Goal: Information Seeking & Learning: Learn about a topic

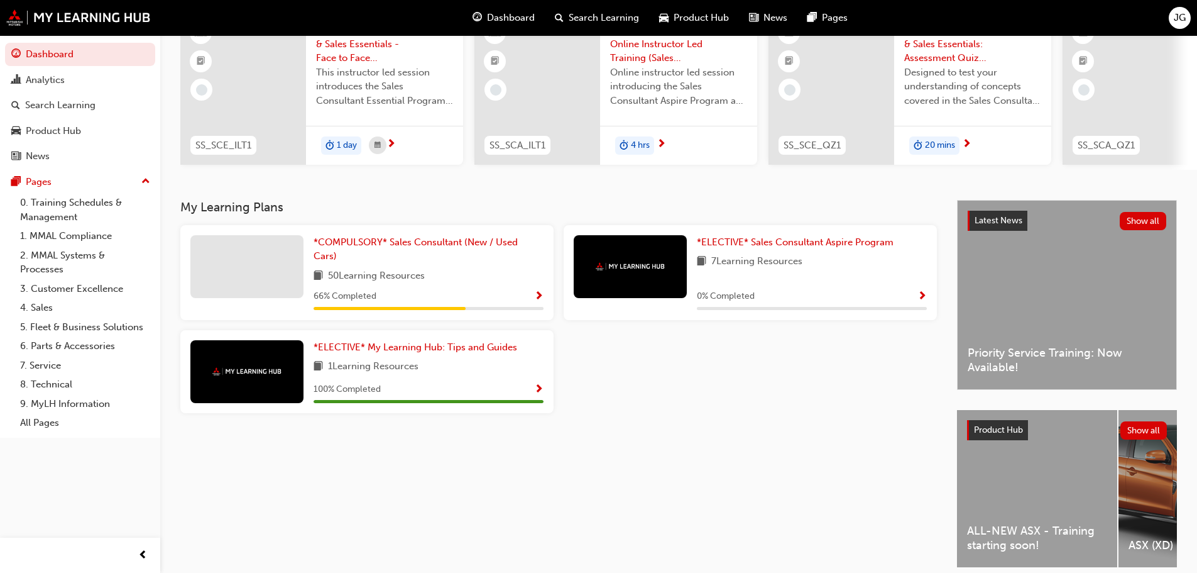
scroll to position [179, 0]
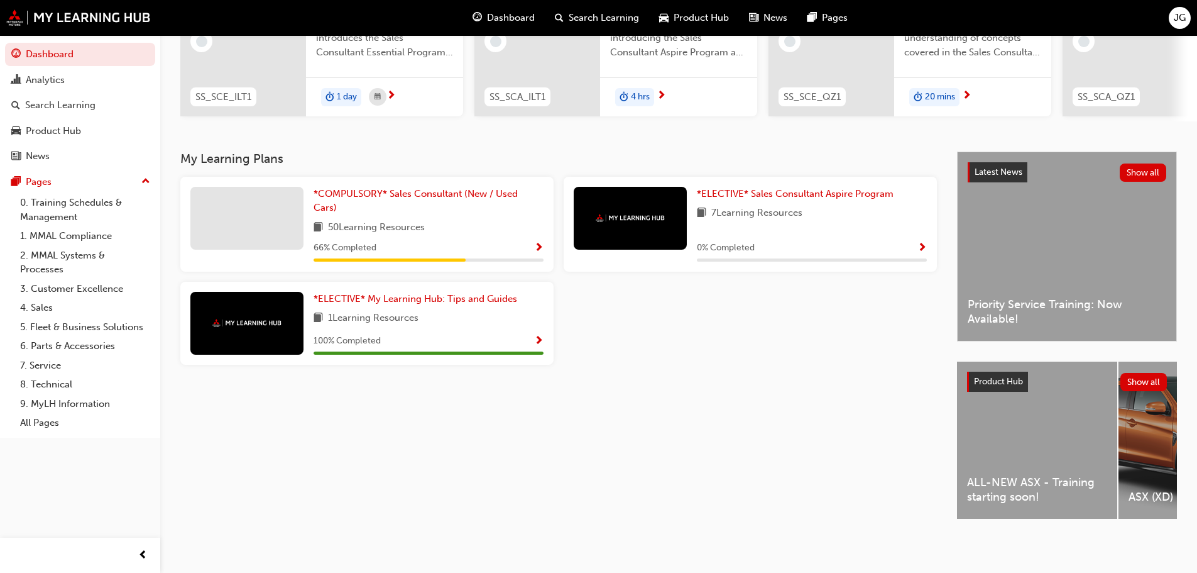
click at [1091, 228] on div "Latest News Show all Priority Service Training: Now Available!" at bounding box center [1067, 246] width 219 height 189
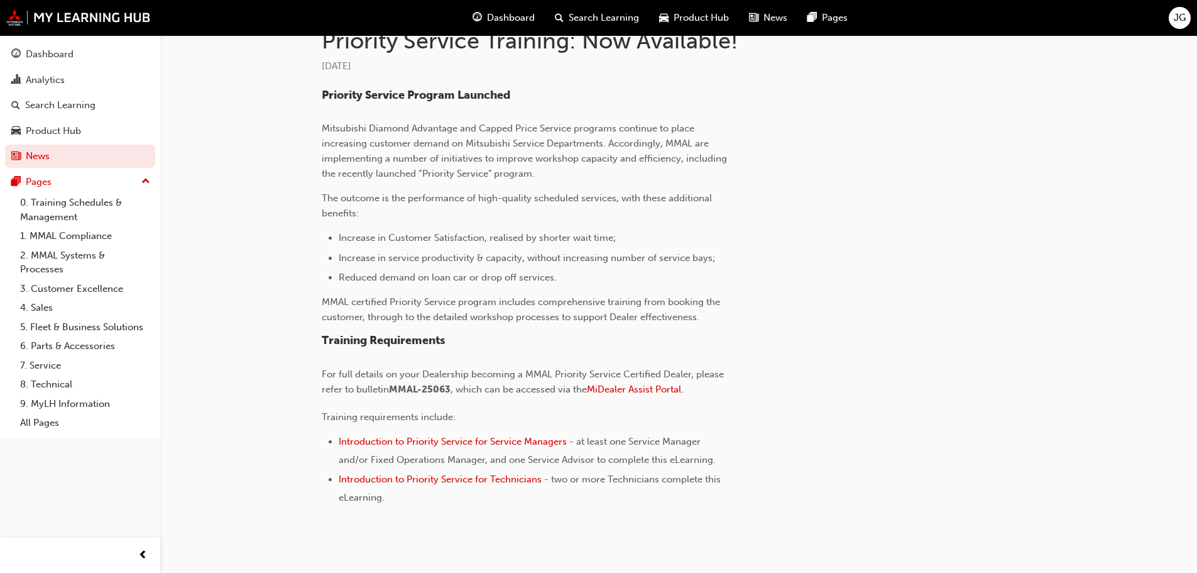
scroll to position [314, 0]
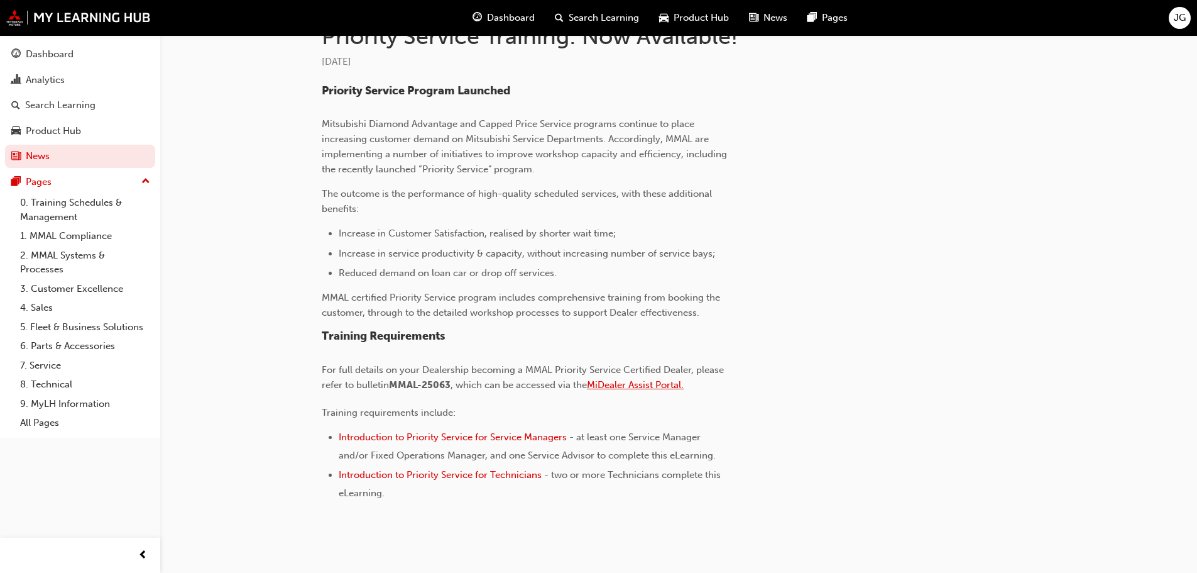
click at [636, 388] on span "MiDealer Assist Portal." at bounding box center [635, 384] width 97 height 11
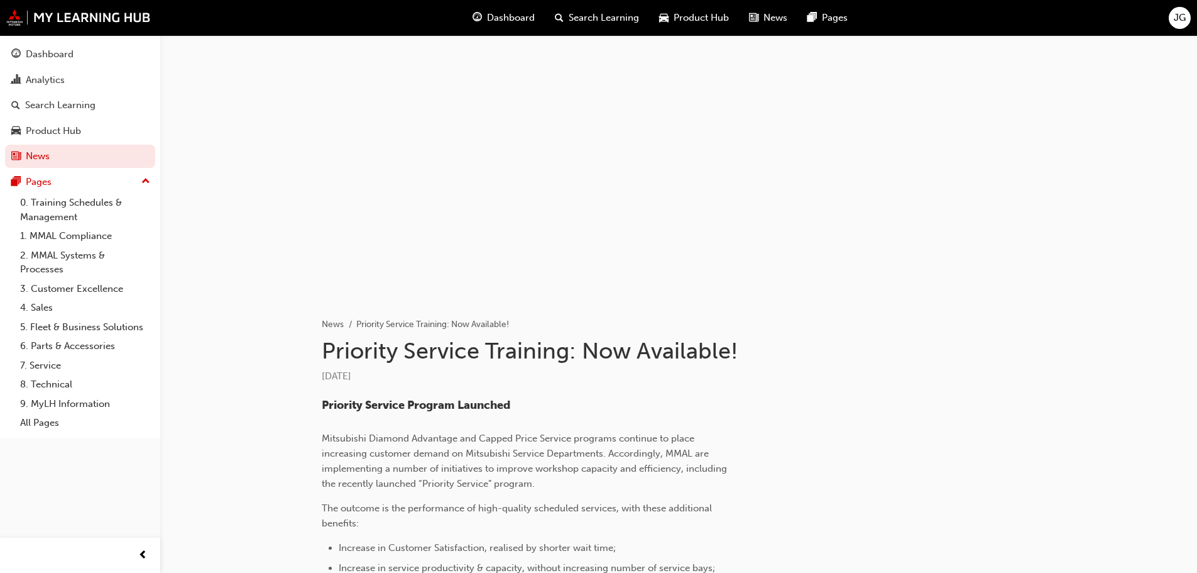
click at [501, 14] on span "Dashboard" at bounding box center [511, 18] width 48 height 14
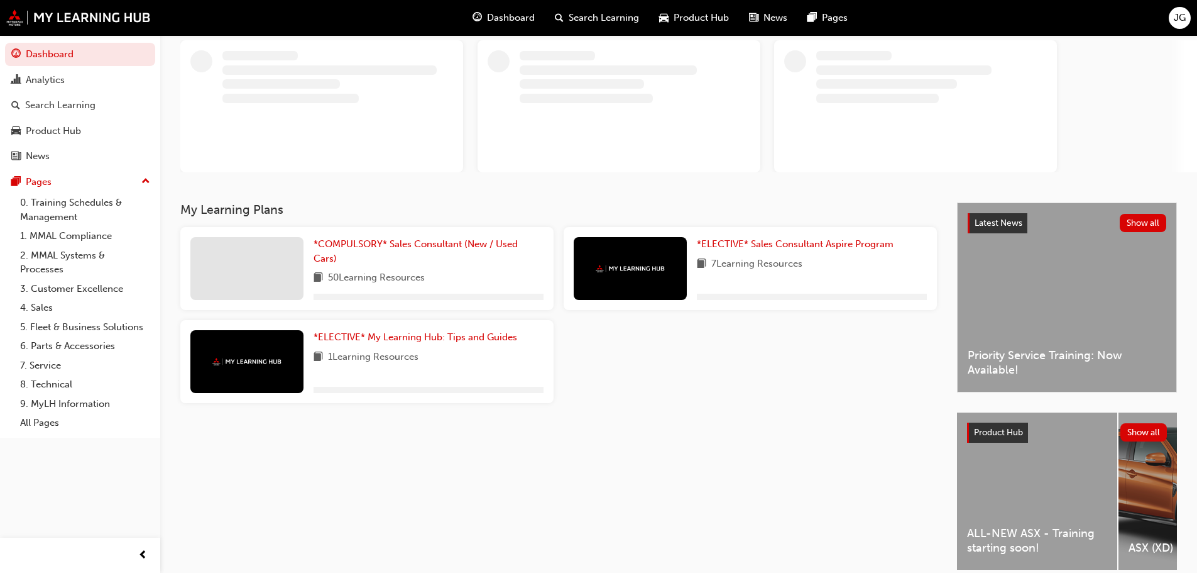
scroll to position [129, 0]
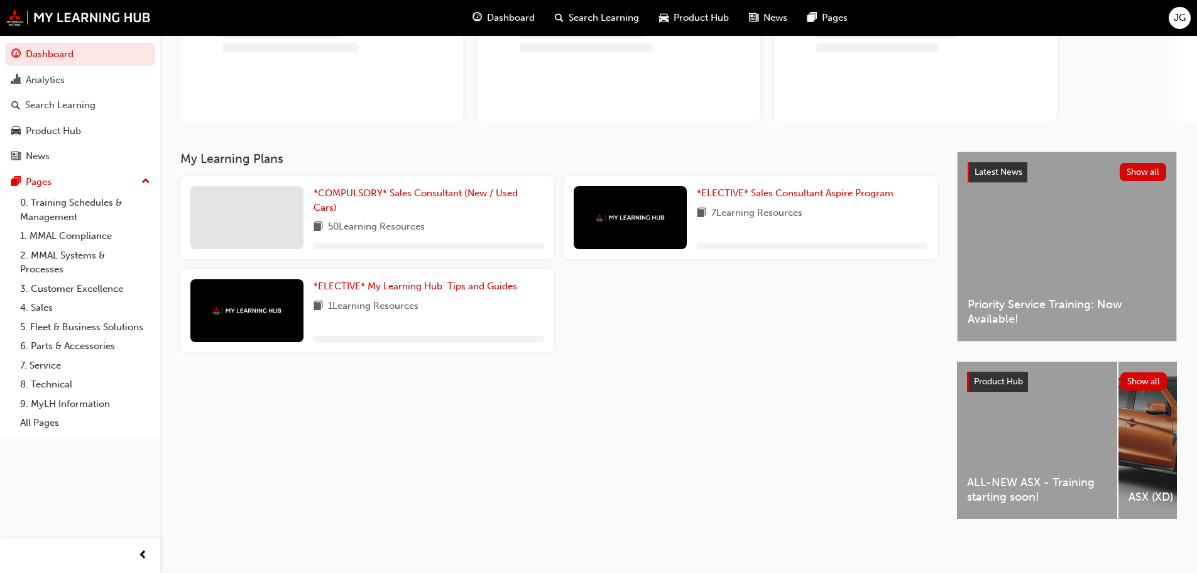
click at [1028, 465] on div "ALL-NEW ASX - Training starting soon!" at bounding box center [1037, 439] width 160 height 157
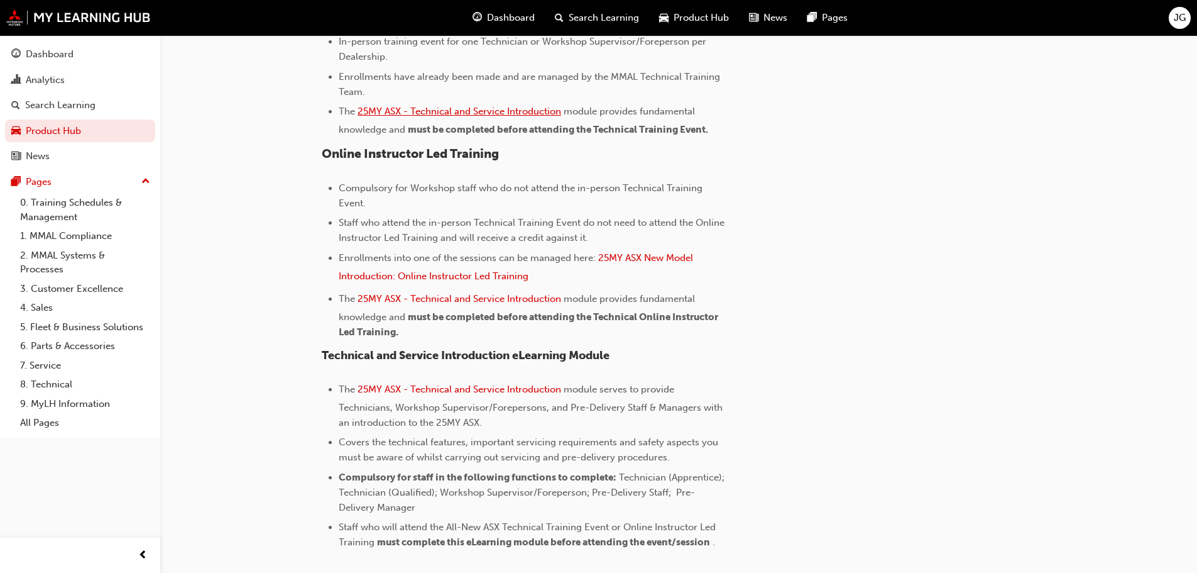
scroll to position [566, 0]
click at [661, 255] on span "25MY ASX New Model Introduction: Online Instructor Led Training" at bounding box center [517, 265] width 357 height 30
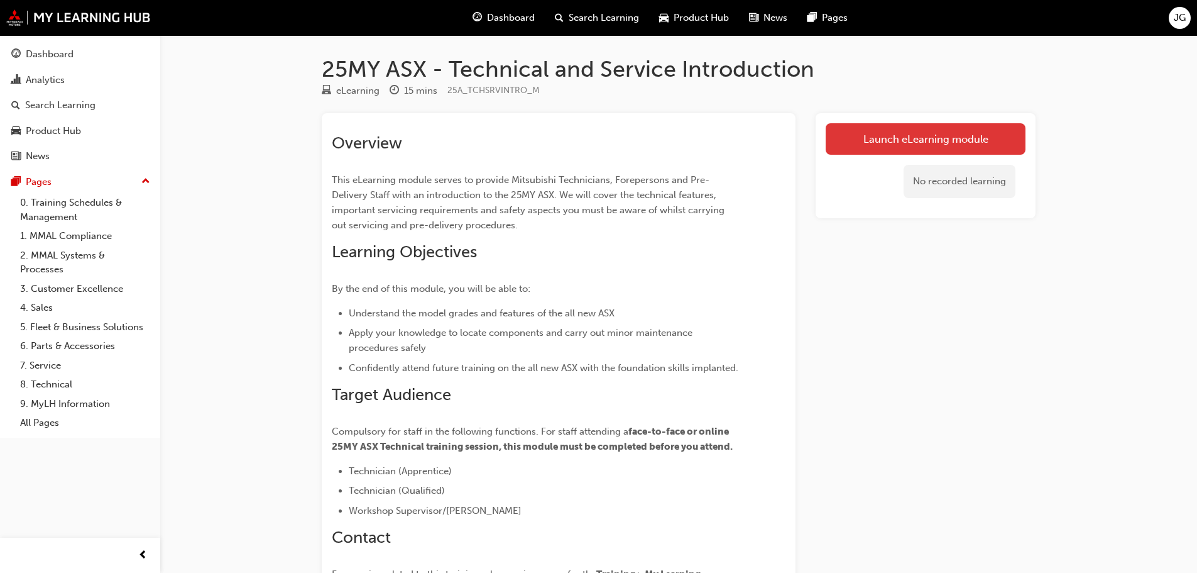
click at [880, 123] on link "Launch eLearning module" at bounding box center [926, 138] width 200 height 31
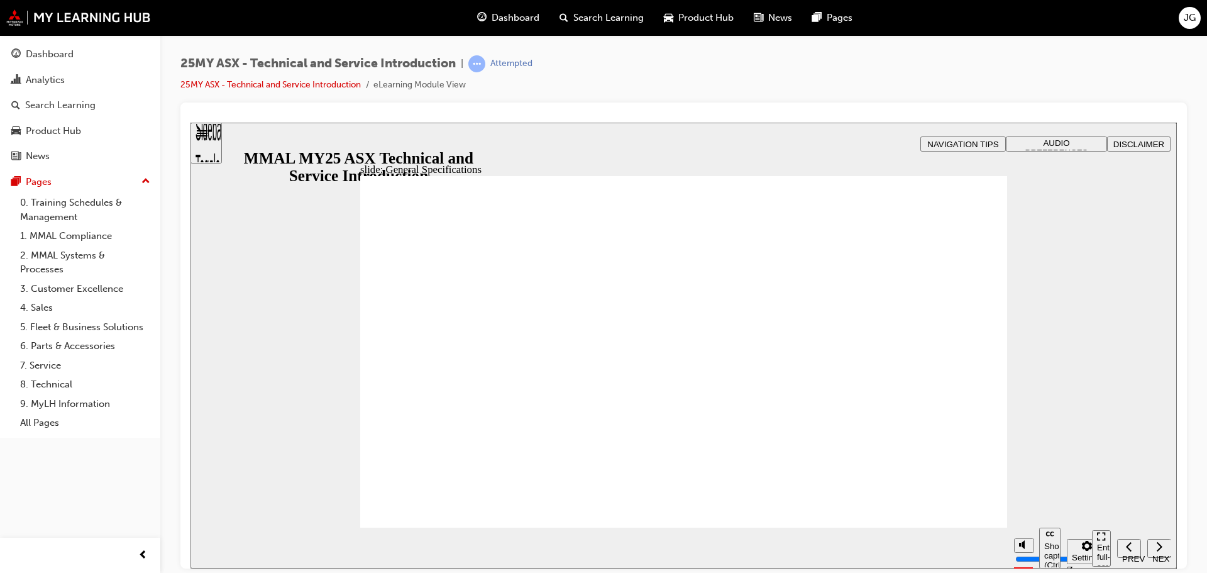
drag, startPoint x: 972, startPoint y: 234, endPoint x: 982, endPoint y: 235, distance: 9.5
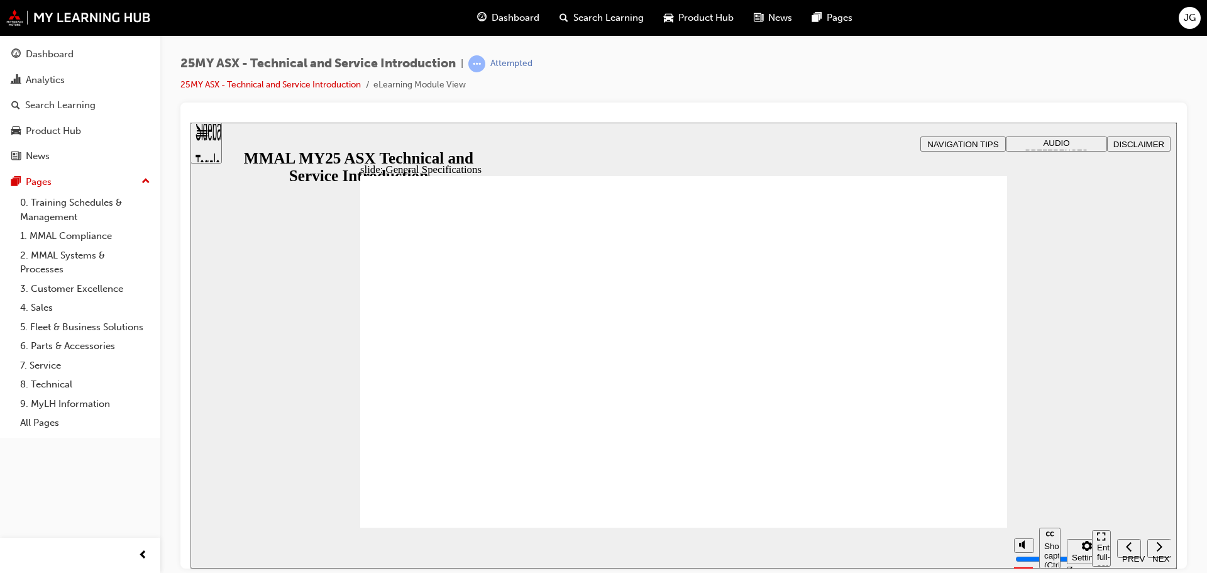
drag, startPoint x: 983, startPoint y: 236, endPoint x: 945, endPoint y: 239, distance: 38.4
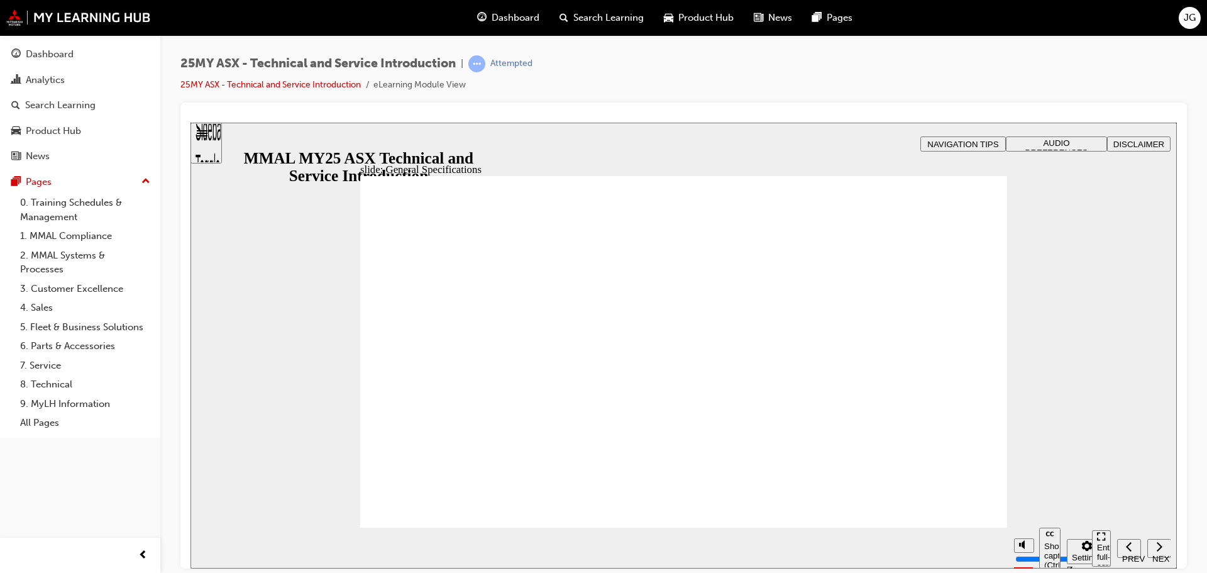
drag, startPoint x: 919, startPoint y: 336, endPoint x: 934, endPoint y: 343, distance: 16.6
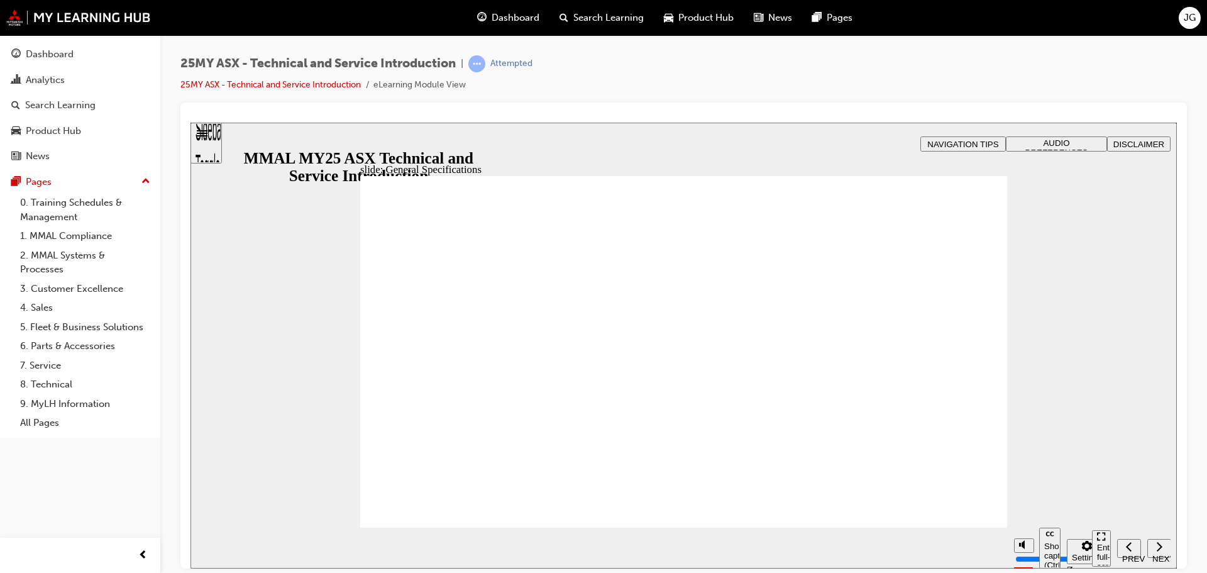
drag, startPoint x: 905, startPoint y: 348, endPoint x: 826, endPoint y: 352, distance: 79.3
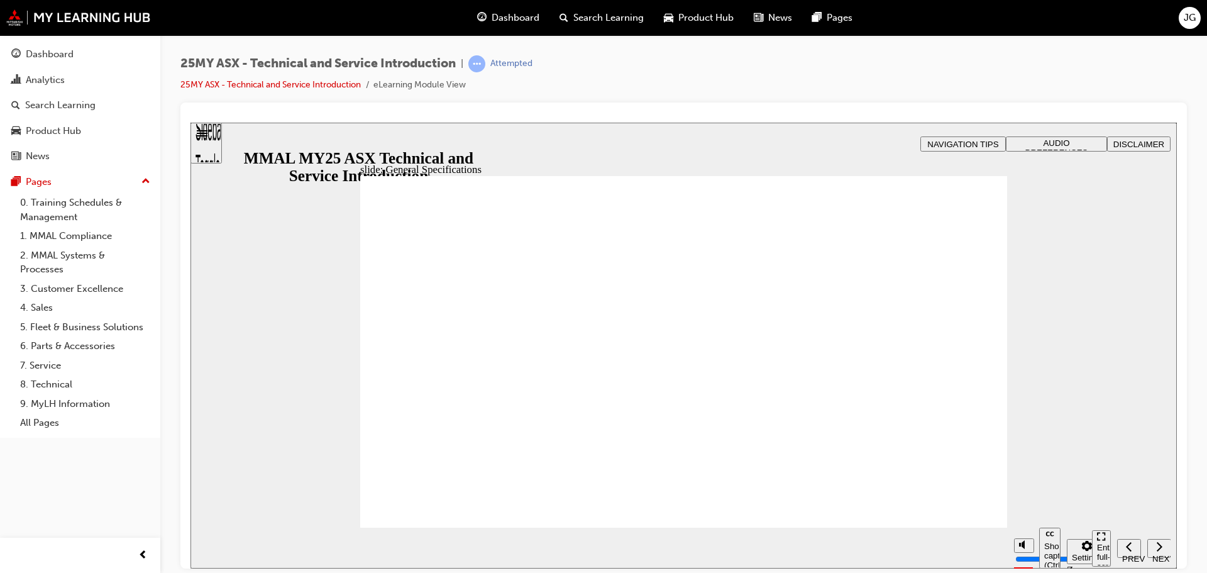
drag, startPoint x: 952, startPoint y: 407, endPoint x: 935, endPoint y: 478, distance: 73.6
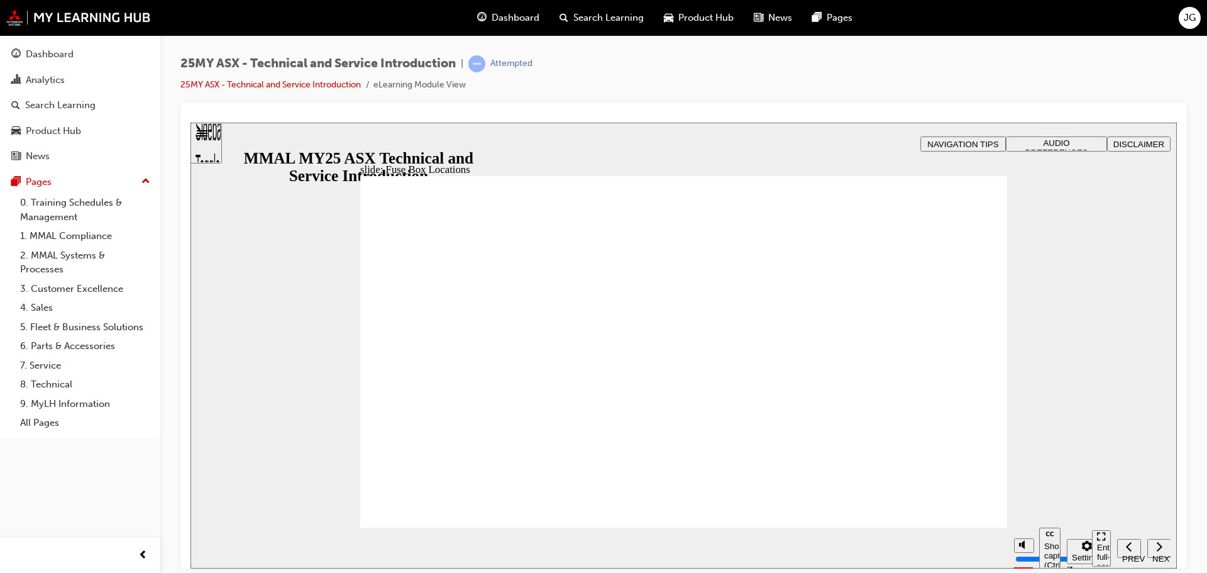
drag, startPoint x: 450, startPoint y: 287, endPoint x: 491, endPoint y: 290, distance: 40.9
drag, startPoint x: 715, startPoint y: 333, endPoint x: 720, endPoint y: 339, distance: 7.7
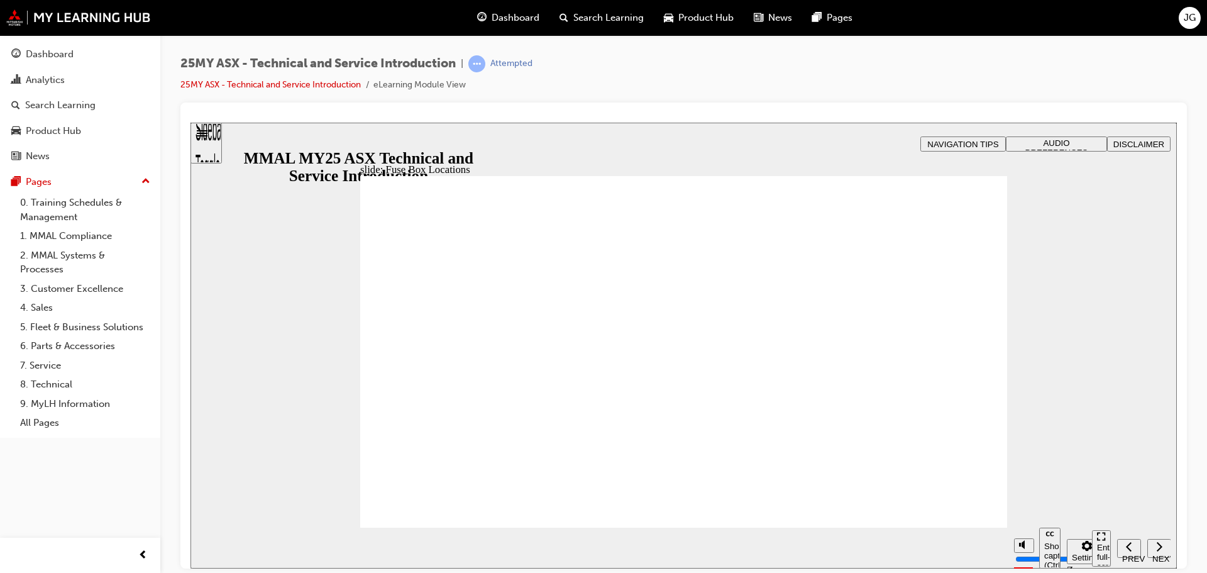
drag, startPoint x: 746, startPoint y: 361, endPoint x: 769, endPoint y: 393, distance: 39.1
drag, startPoint x: 774, startPoint y: 401, endPoint x: 804, endPoint y: 394, distance: 31.0
drag, startPoint x: 1091, startPoint y: 330, endPoint x: 1059, endPoint y: 339, distance: 33.2
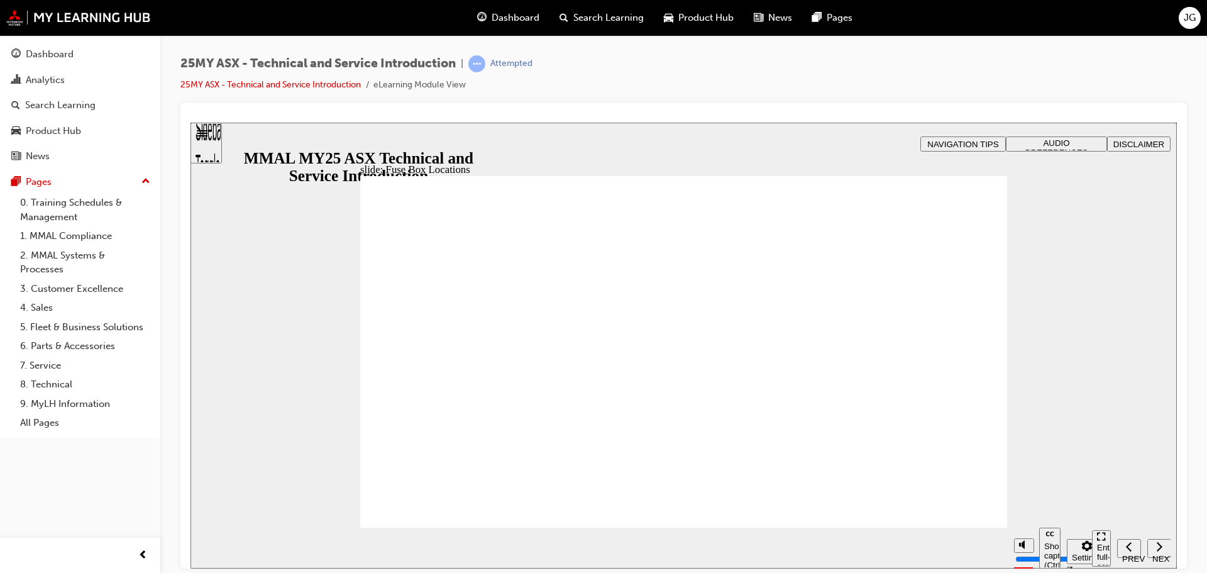
click at [1070, 334] on div "slide: Fuse Box Locations Rectangle 2 Fuse Box Locations The Transport fuse can…" at bounding box center [683, 345] width 986 height 446
drag, startPoint x: 918, startPoint y: 422, endPoint x: 923, endPoint y: 368, distance: 54.2
drag, startPoint x: 840, startPoint y: 459, endPoint x: 830, endPoint y: 459, distance: 9.4
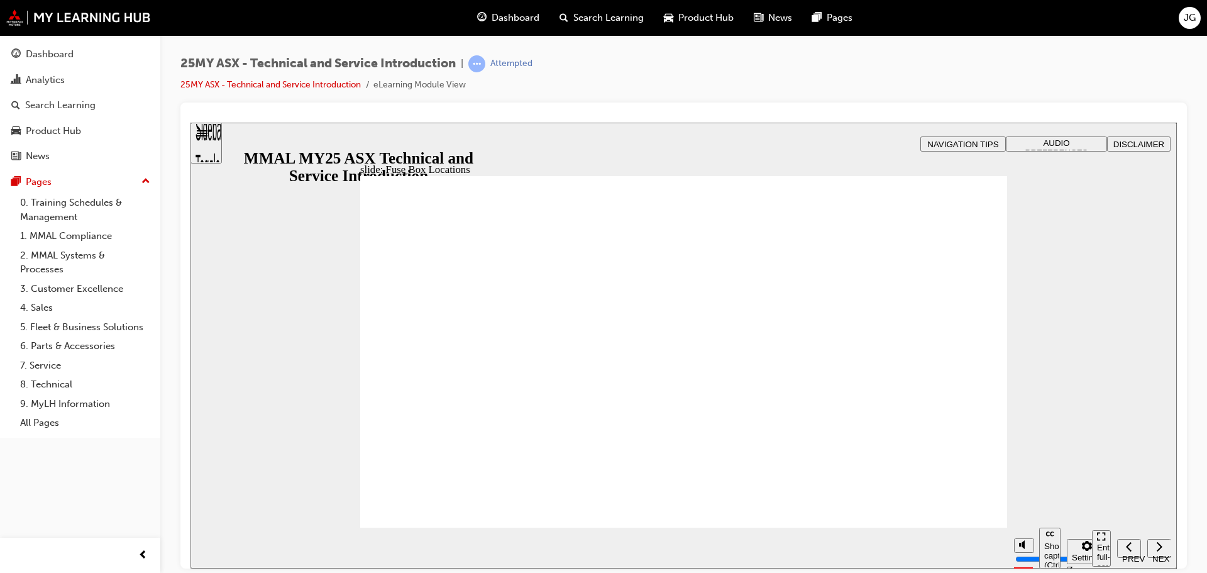
drag, startPoint x: 784, startPoint y: 435, endPoint x: 757, endPoint y: 318, distance: 120.0
drag, startPoint x: 745, startPoint y: 312, endPoint x: 717, endPoint y: 355, distance: 51.8
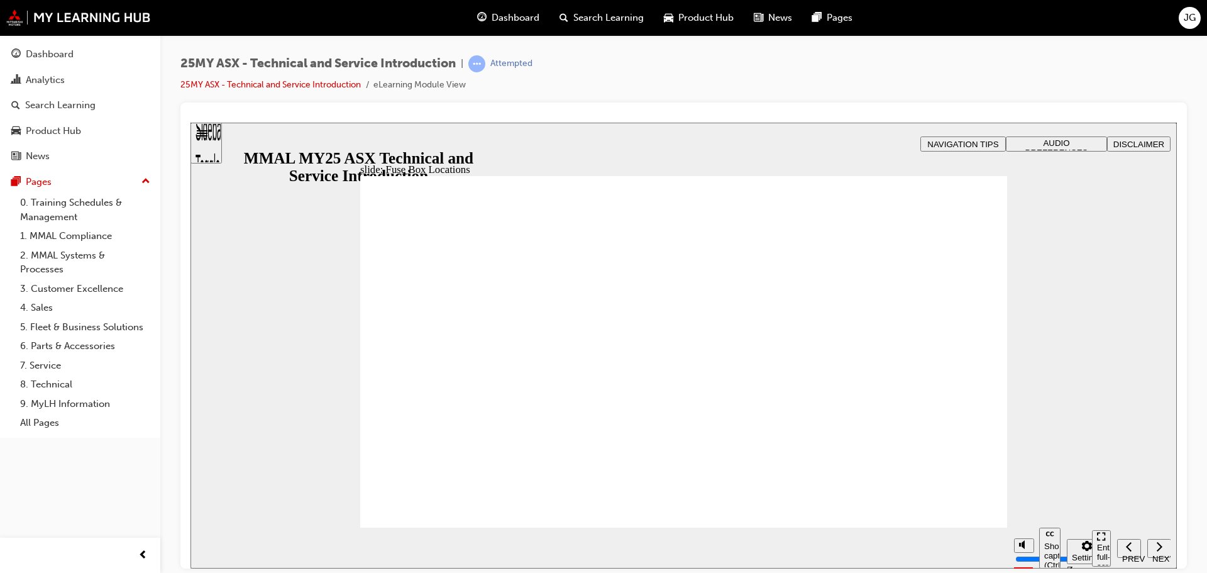
drag, startPoint x: 669, startPoint y: 377, endPoint x: 614, endPoint y: 360, distance: 58.0
drag, startPoint x: 531, startPoint y: 321, endPoint x: 476, endPoint y: 364, distance: 68.9
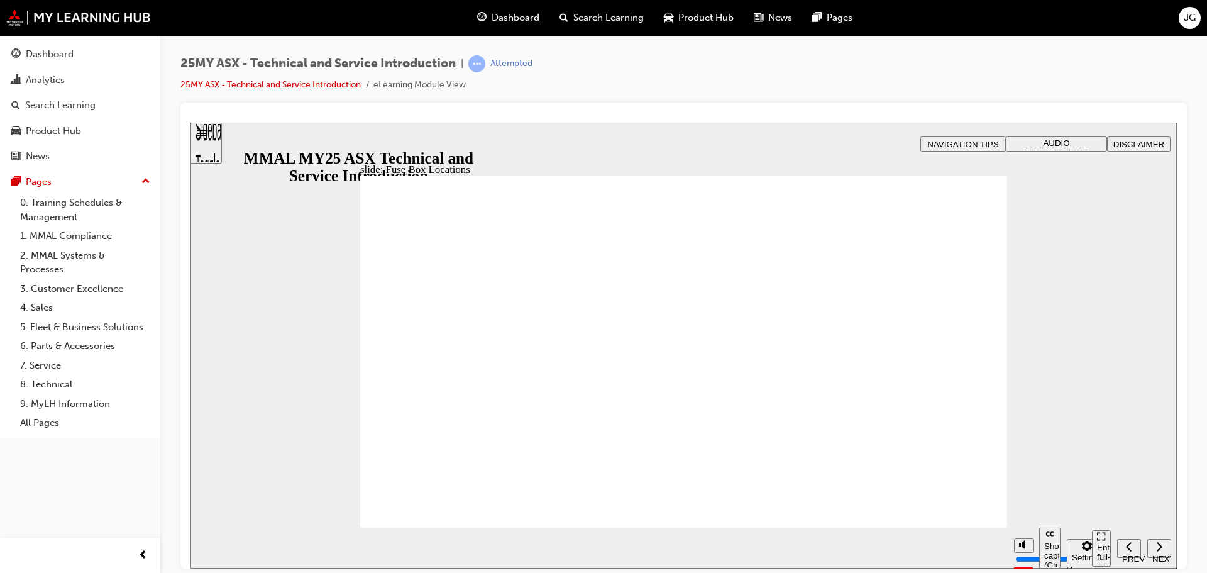
drag, startPoint x: 441, startPoint y: 397, endPoint x: 407, endPoint y: 420, distance: 41.3
drag, startPoint x: 389, startPoint y: 439, endPoint x: 387, endPoint y: 454, distance: 14.7
drag, startPoint x: 387, startPoint y: 454, endPoint x: 581, endPoint y: 458, distance: 194.3
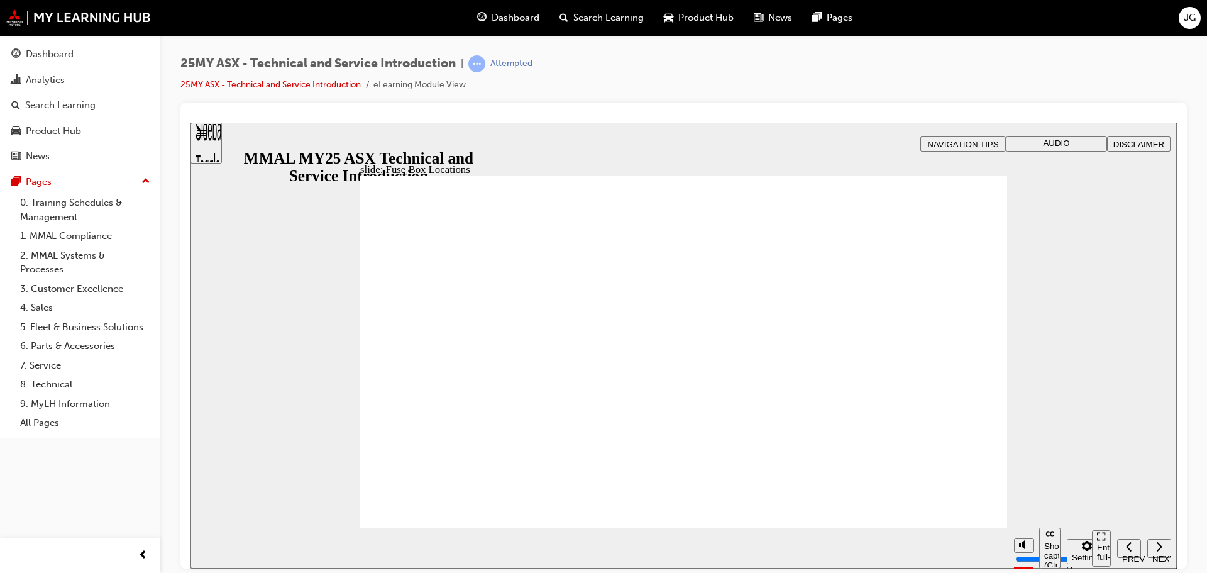
drag, startPoint x: 681, startPoint y: 466, endPoint x: 860, endPoint y: 478, distance: 179.5
drag, startPoint x: 860, startPoint y: 478, endPoint x: 928, endPoint y: 493, distance: 70.2
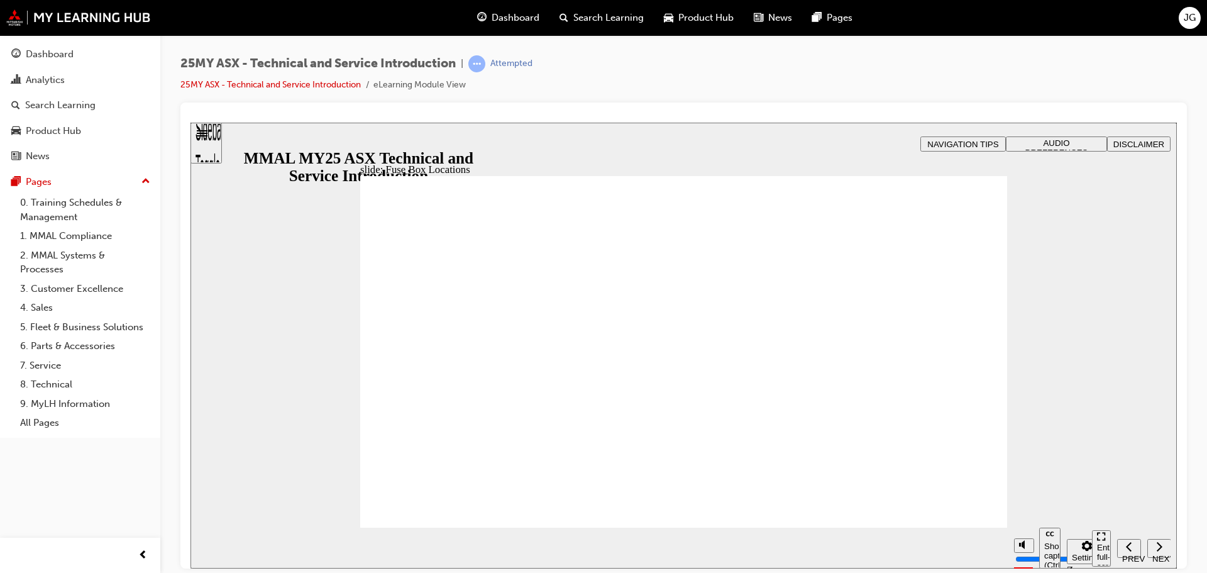
drag, startPoint x: 839, startPoint y: 422, endPoint x: 832, endPoint y: 426, distance: 7.9
drag, startPoint x: 778, startPoint y: 448, endPoint x: 736, endPoint y: 428, distance: 45.8
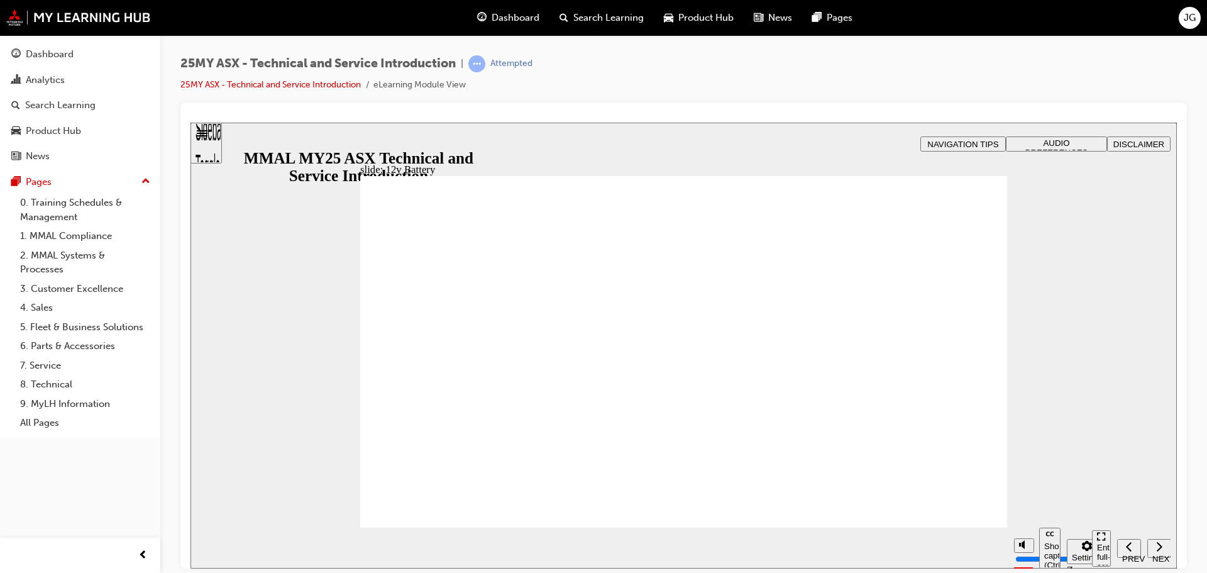
drag, startPoint x: 736, startPoint y: 428, endPoint x: 646, endPoint y: 441, distance: 90.8
drag, startPoint x: 637, startPoint y: 450, endPoint x: 517, endPoint y: 432, distance: 121.4
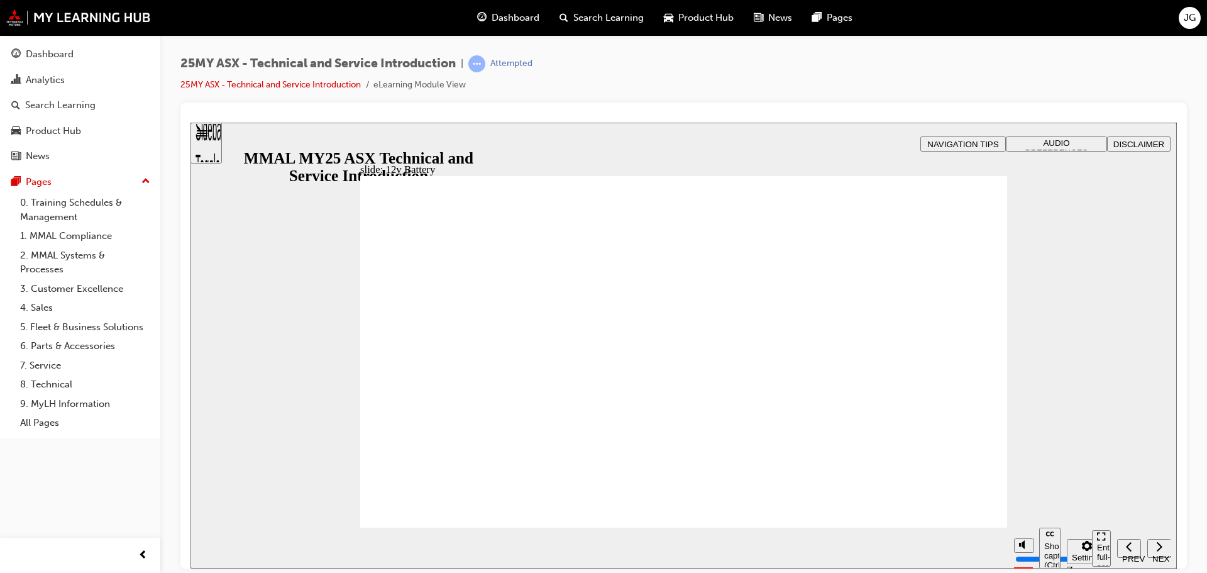
drag, startPoint x: 517, startPoint y: 432, endPoint x: 567, endPoint y: 422, distance: 51.3
drag, startPoint x: 567, startPoint y: 422, endPoint x: 674, endPoint y: 398, distance: 109.5
drag, startPoint x: 697, startPoint y: 393, endPoint x: 717, endPoint y: 392, distance: 19.5
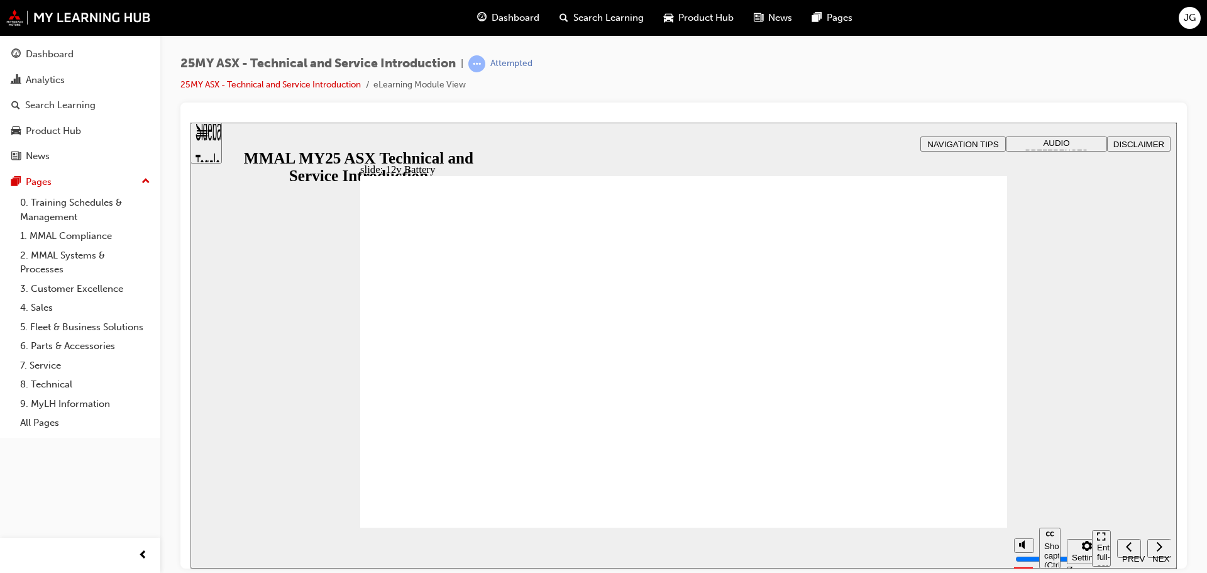
drag, startPoint x: 706, startPoint y: 322, endPoint x: 698, endPoint y: 324, distance: 8.4
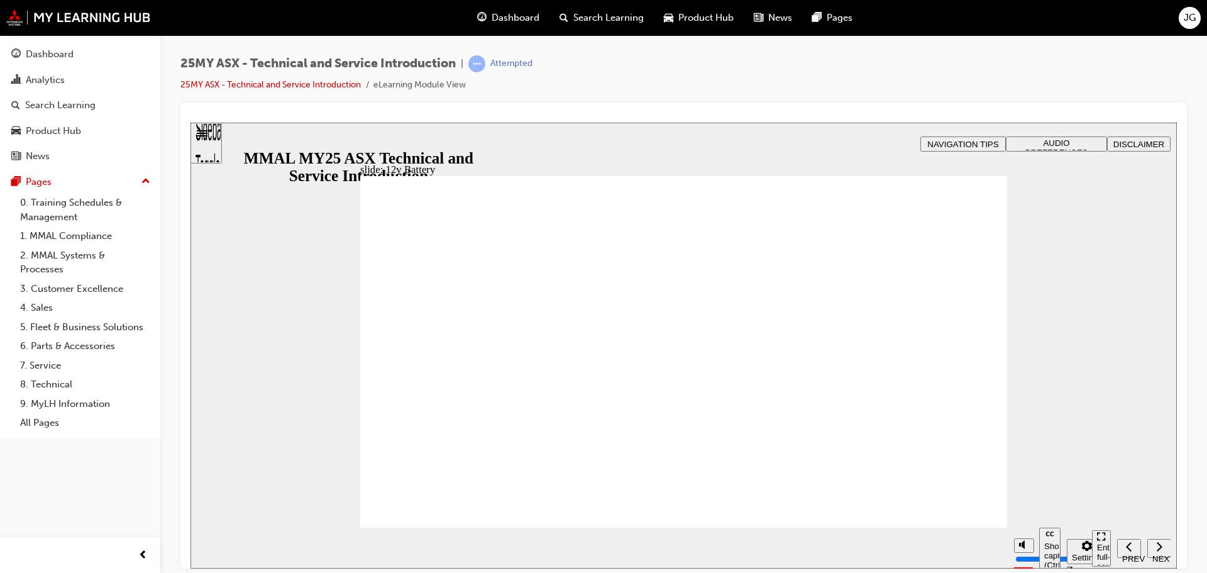
drag, startPoint x: 688, startPoint y: 325, endPoint x: 722, endPoint y: 351, distance: 43.1
drag, startPoint x: 800, startPoint y: 413, endPoint x: 937, endPoint y: 471, distance: 149.3
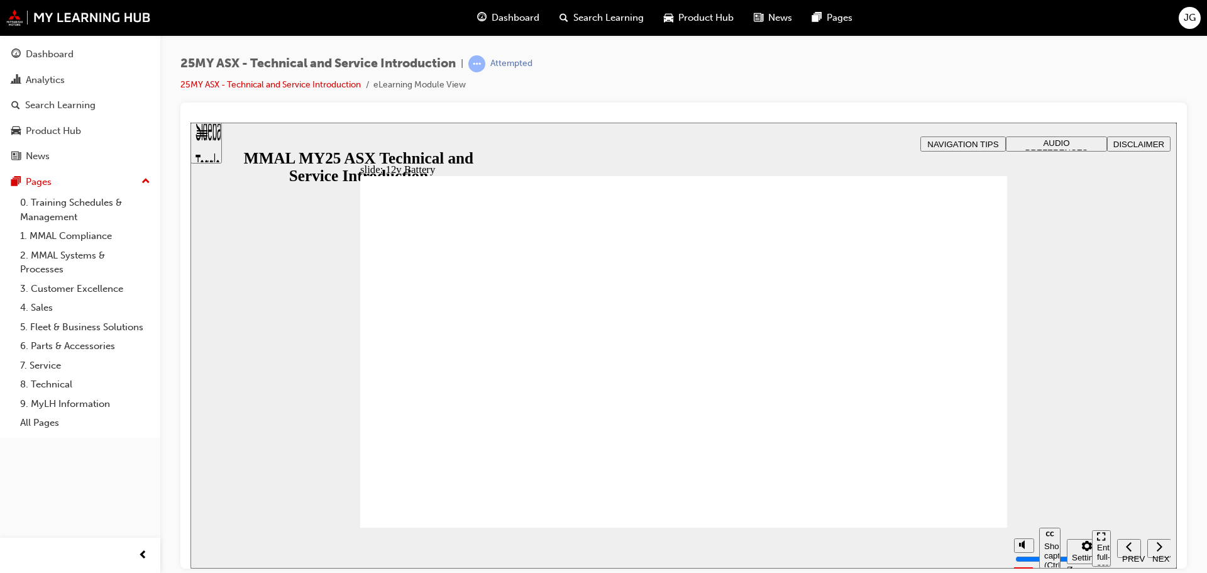
drag, startPoint x: 950, startPoint y: 501, endPoint x: 935, endPoint y: 510, distance: 17.5
drag, startPoint x: 883, startPoint y: 510, endPoint x: 757, endPoint y: 485, distance: 127.6
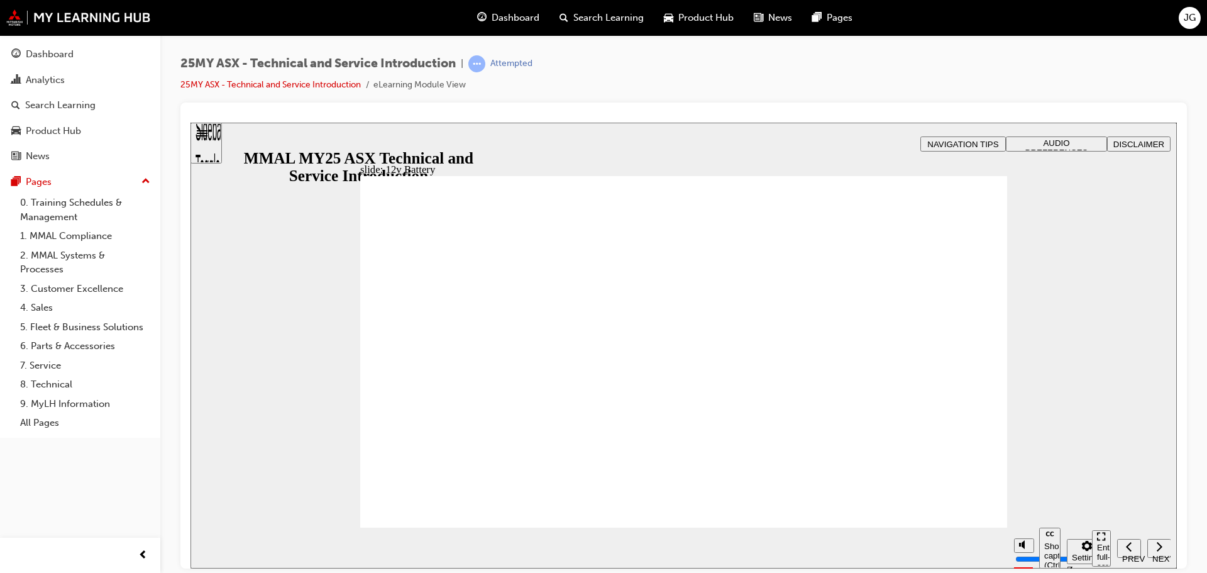
drag, startPoint x: 757, startPoint y: 485, endPoint x: 743, endPoint y: 480, distance: 15.3
drag
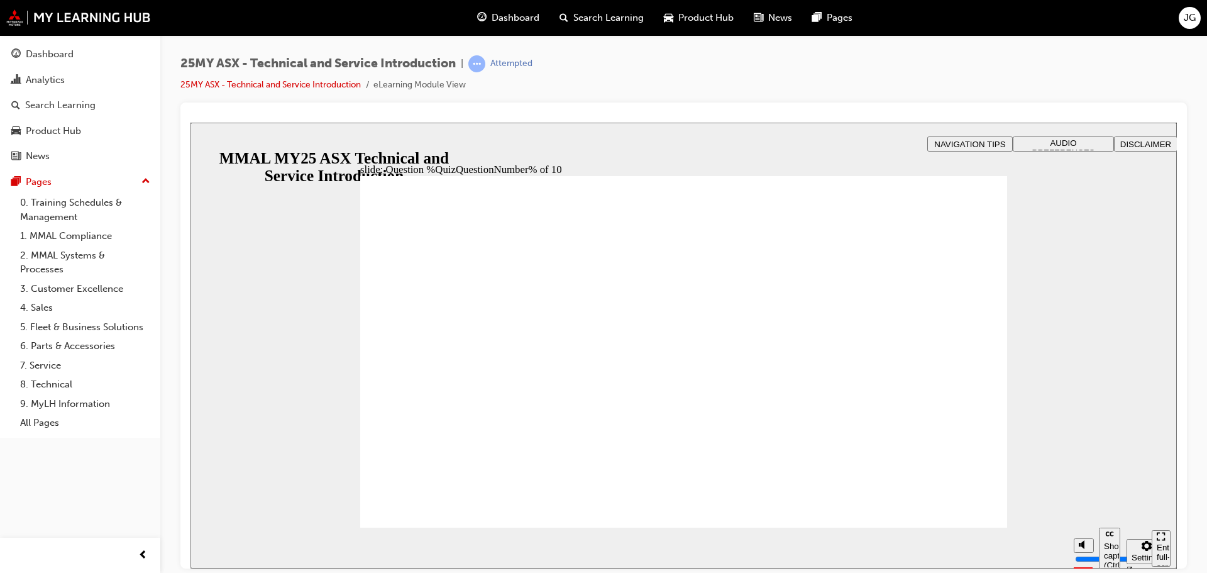
radio input "true"
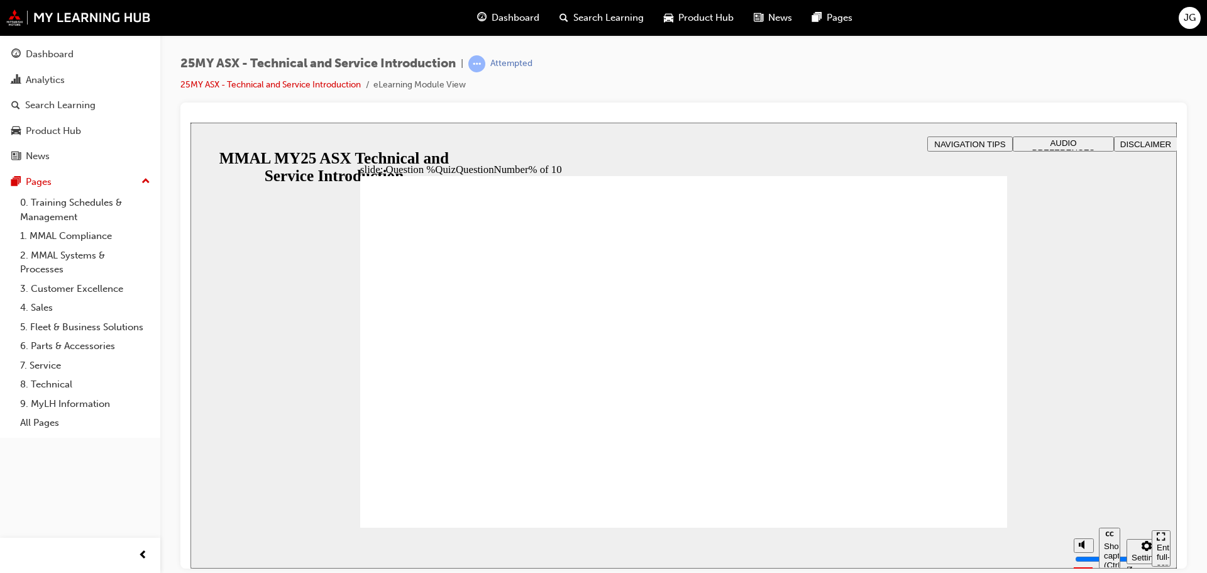
radio input "true"
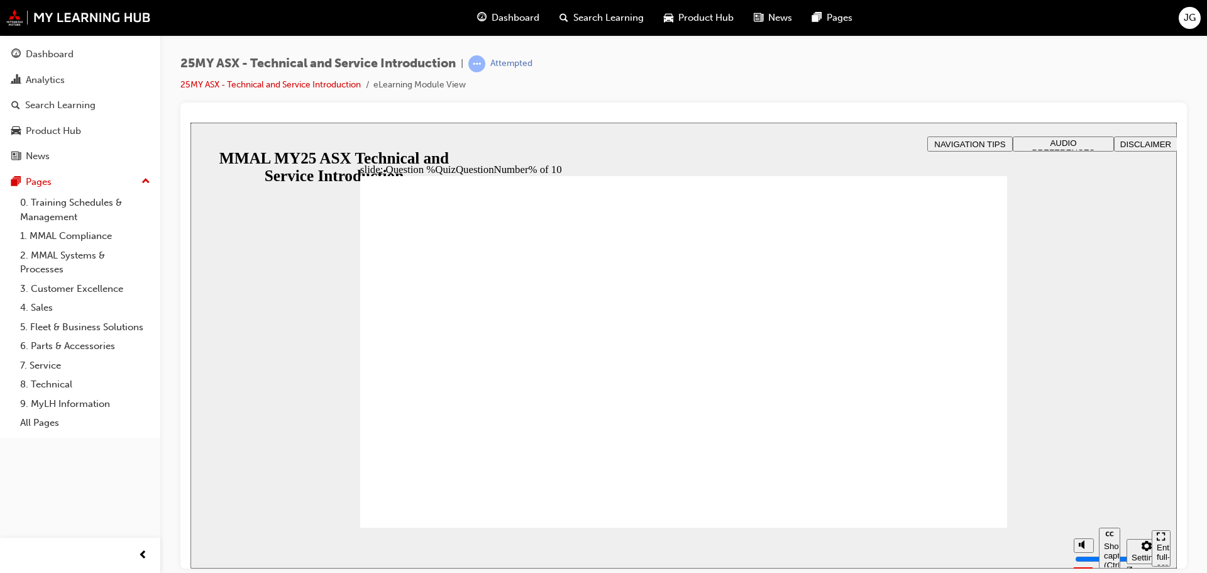
radio input "true"
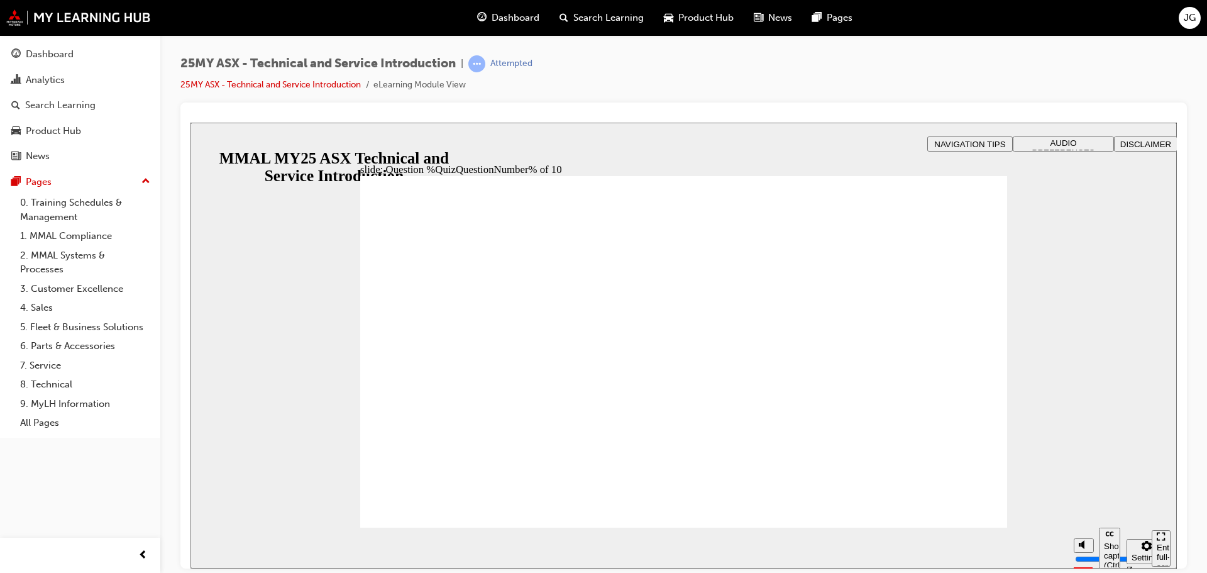
radio input "true"
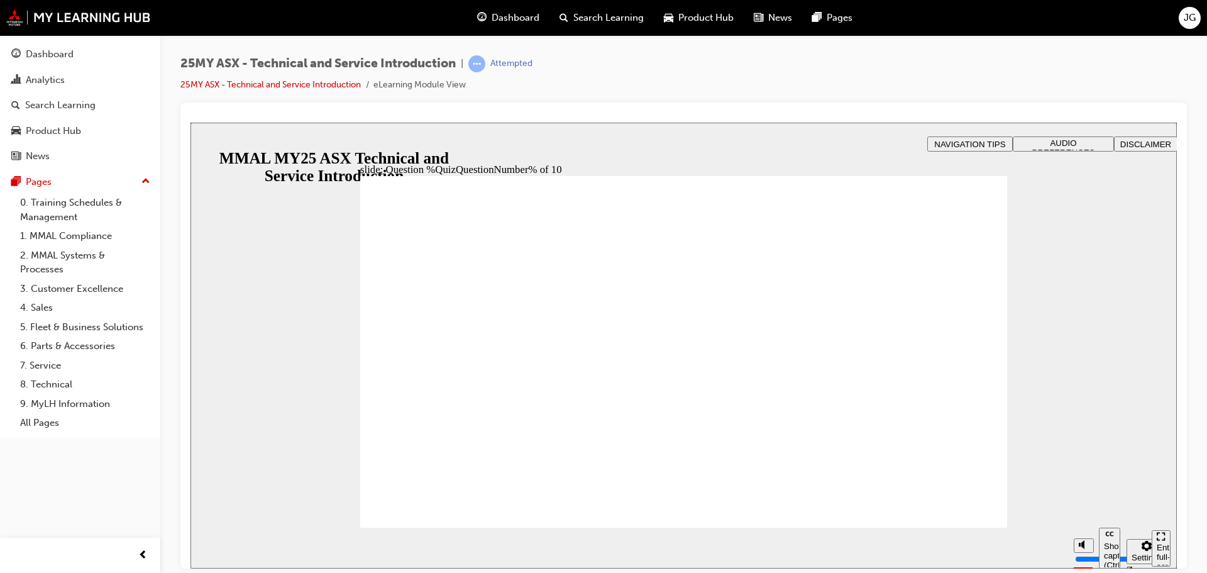
radio input "true"
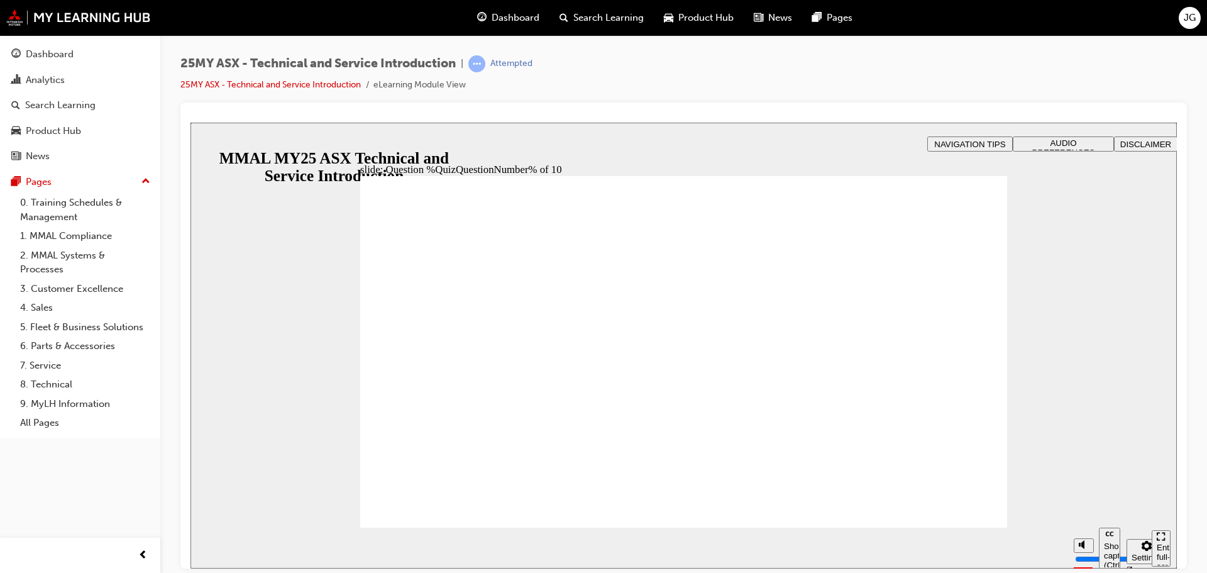
radio input "true"
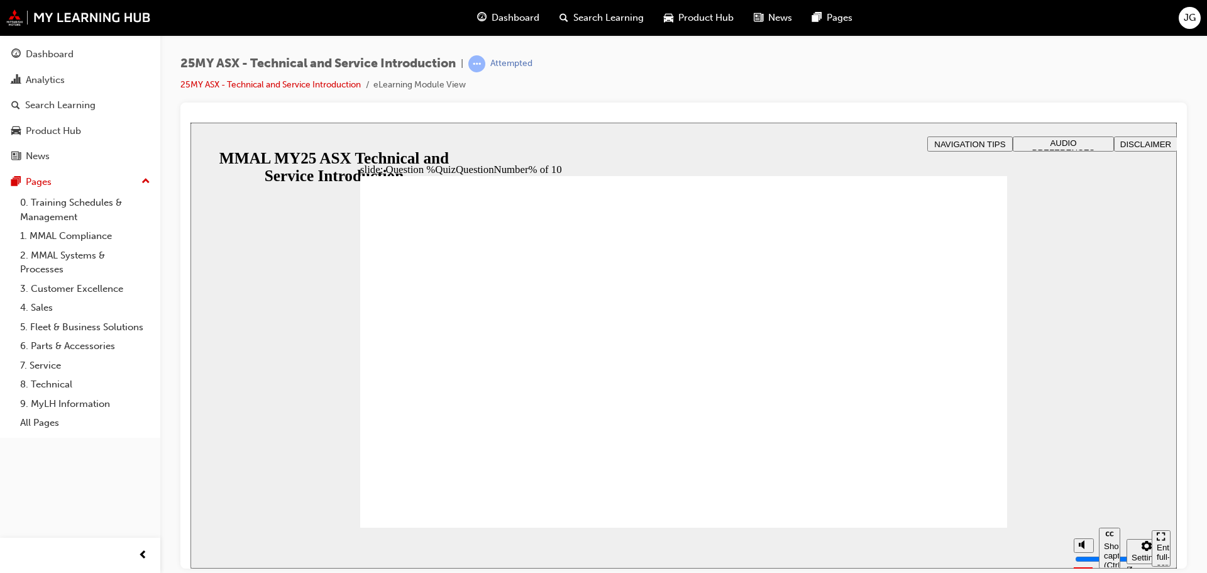
radio input "true"
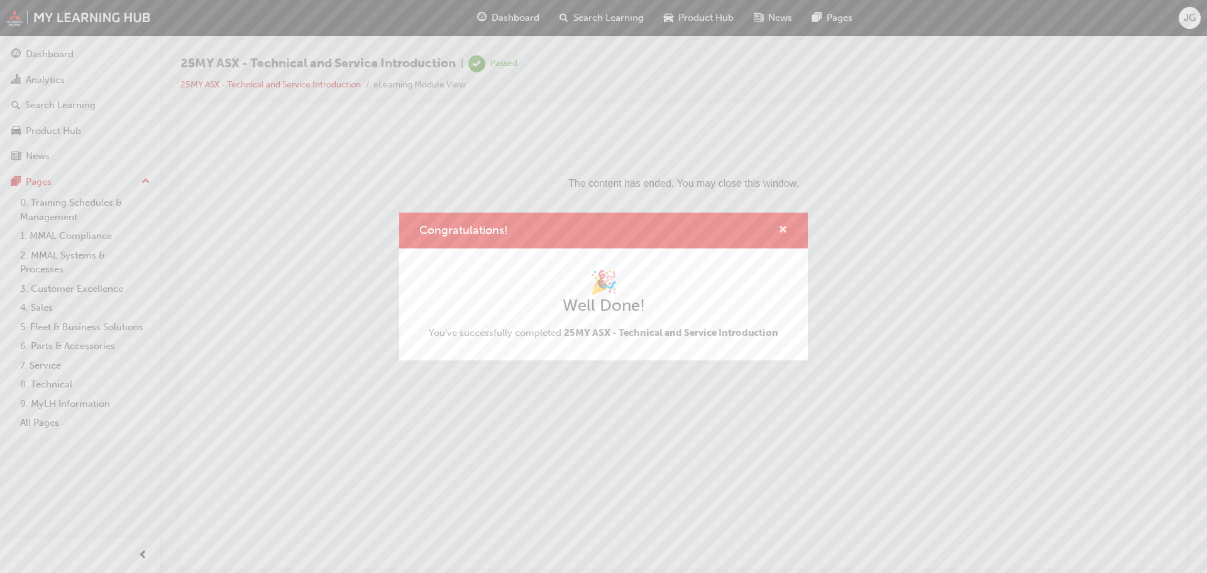
click at [781, 230] on span "cross-icon" at bounding box center [782, 230] width 9 height 11
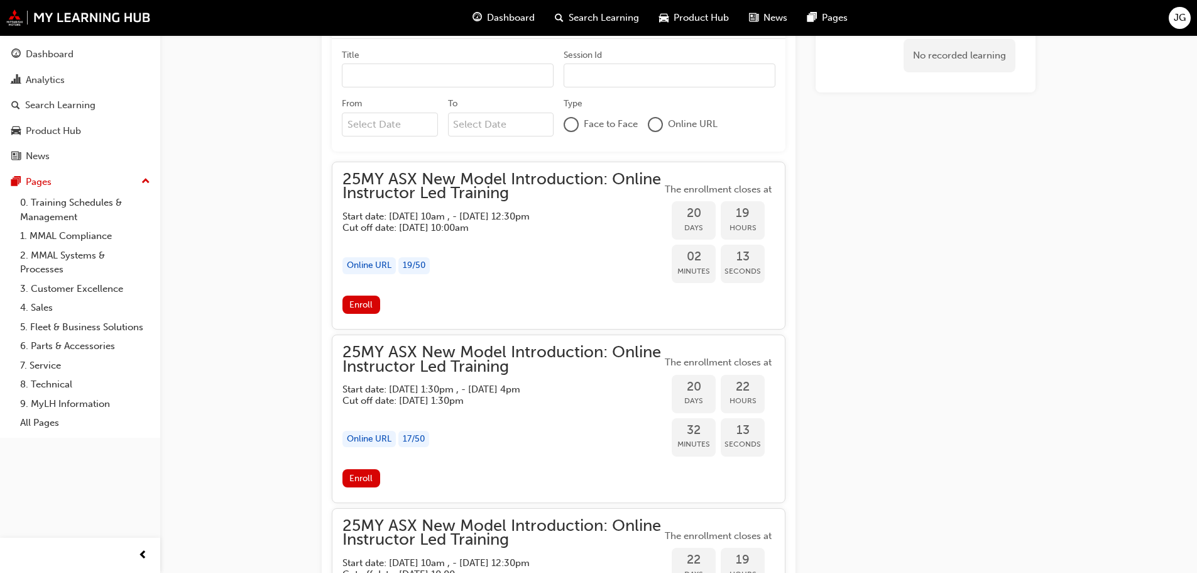
scroll to position [738, 0]
